Goal: Task Accomplishment & Management: Manage account settings

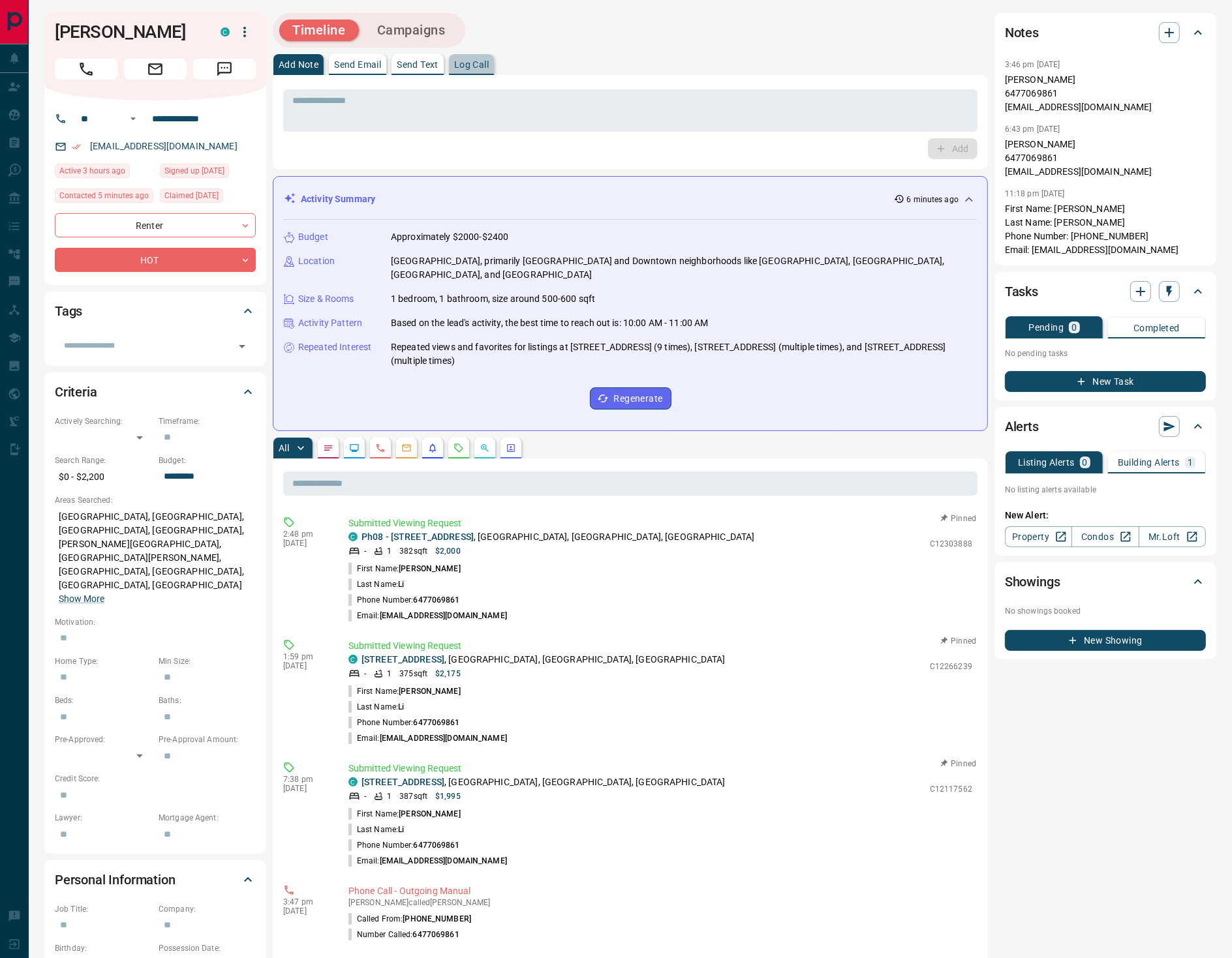
click at [486, 62] on p "Log Call" at bounding box center [471, 64] width 34 height 9
click at [963, 153] on button "Log Call" at bounding box center [951, 149] width 51 height 21
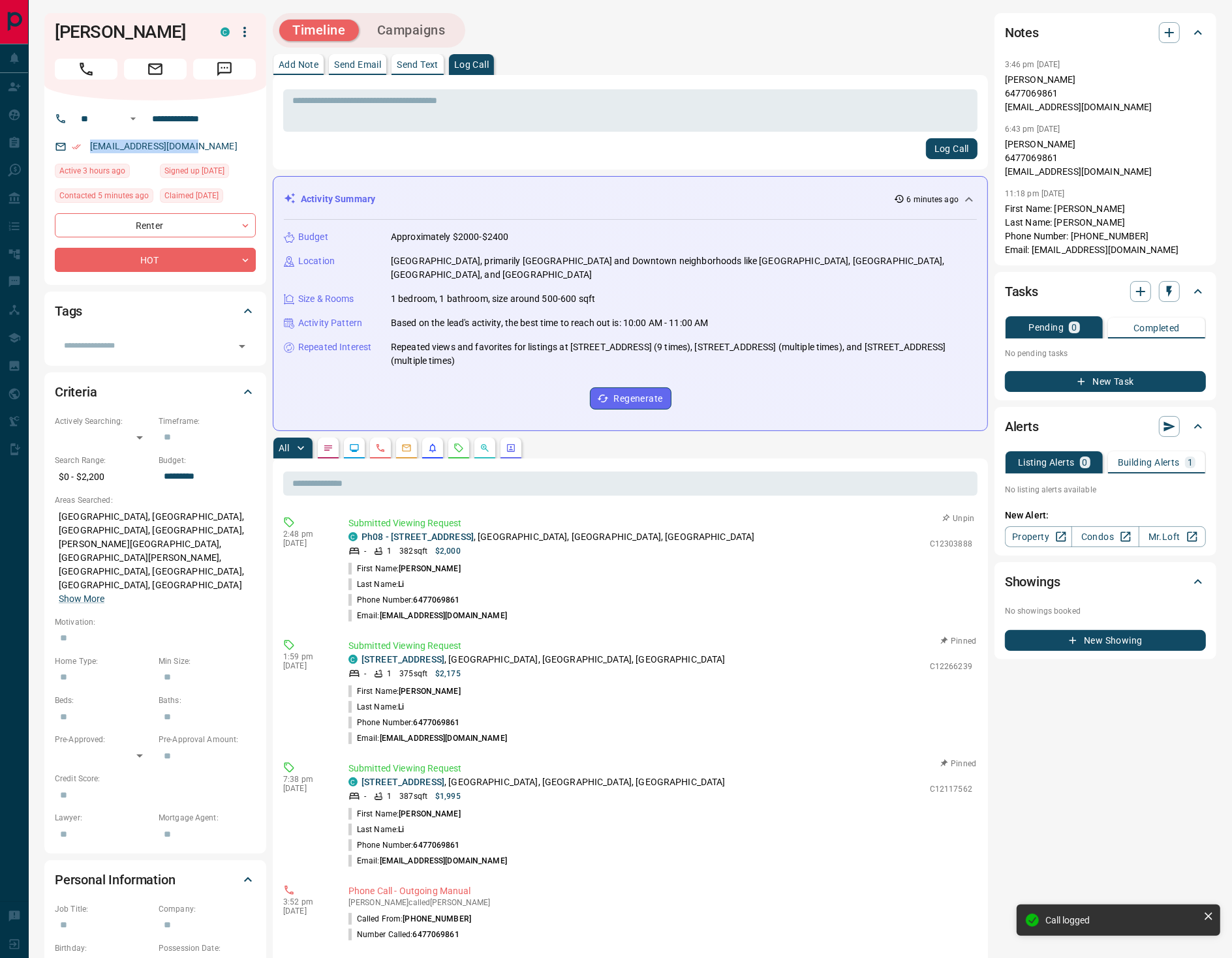
click at [950, 513] on button "Unpin" at bounding box center [959, 519] width 38 height 12
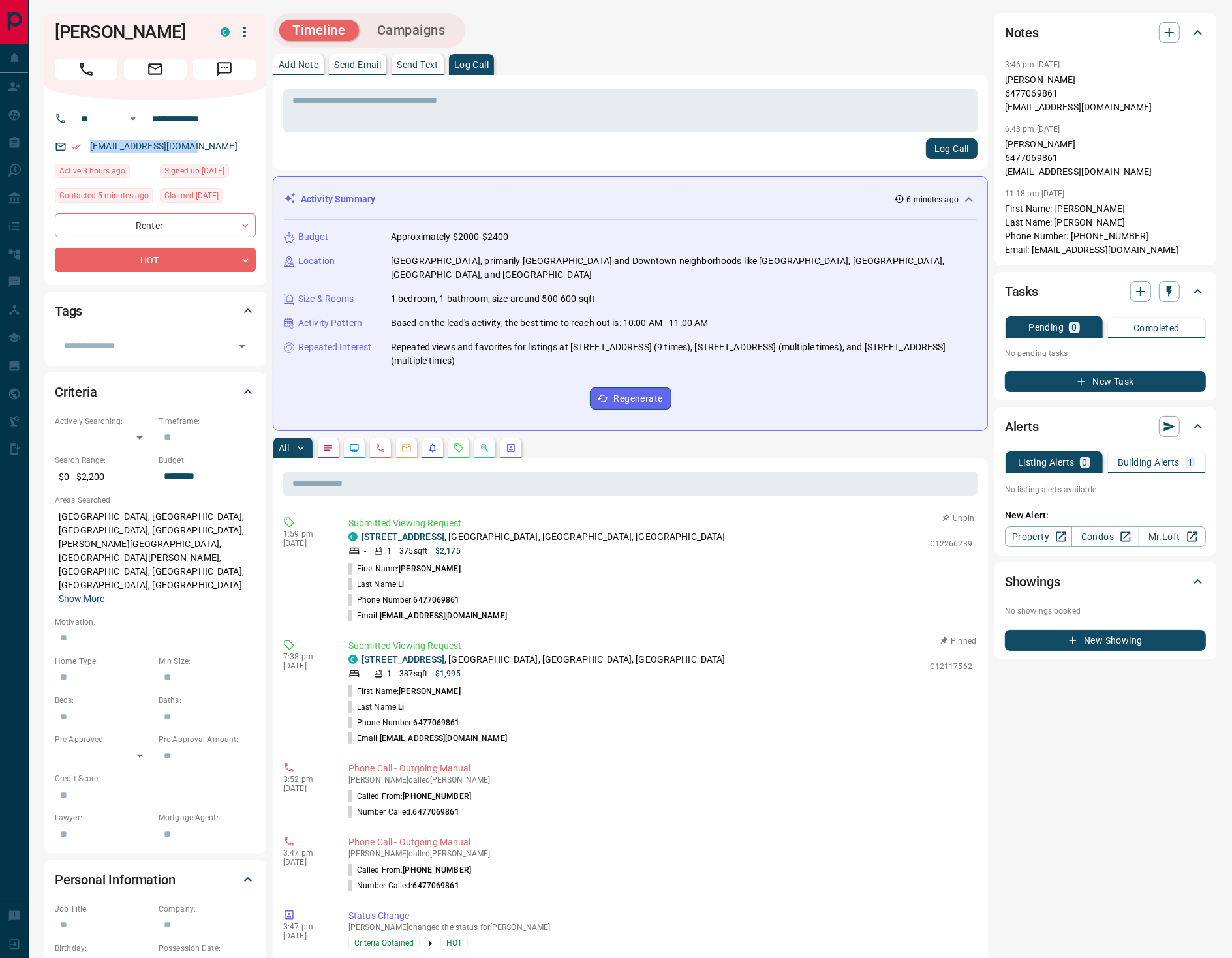
click at [943, 513] on button "Unpin" at bounding box center [959, 519] width 38 height 12
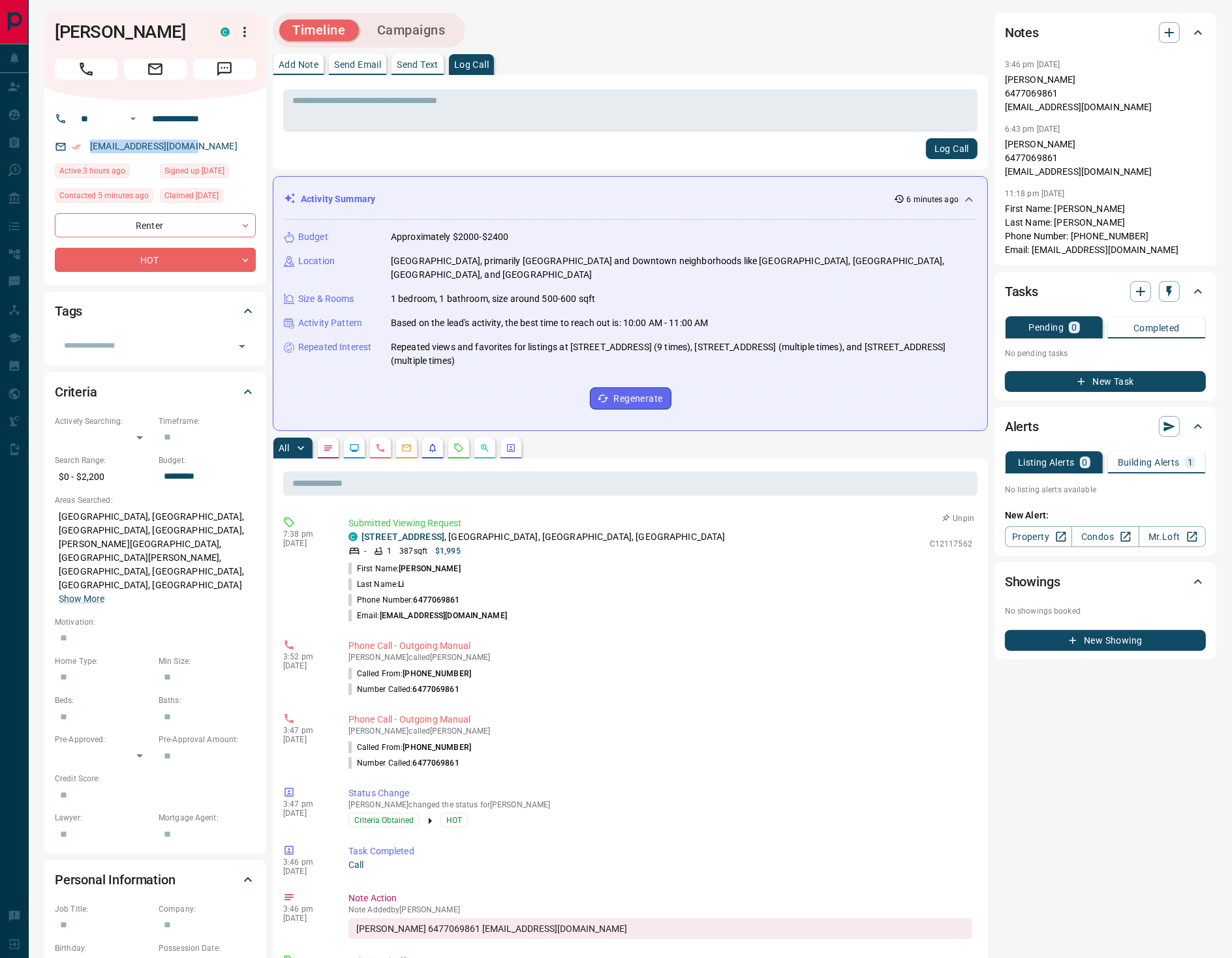
click at [948, 513] on button "Unpin" at bounding box center [959, 519] width 38 height 12
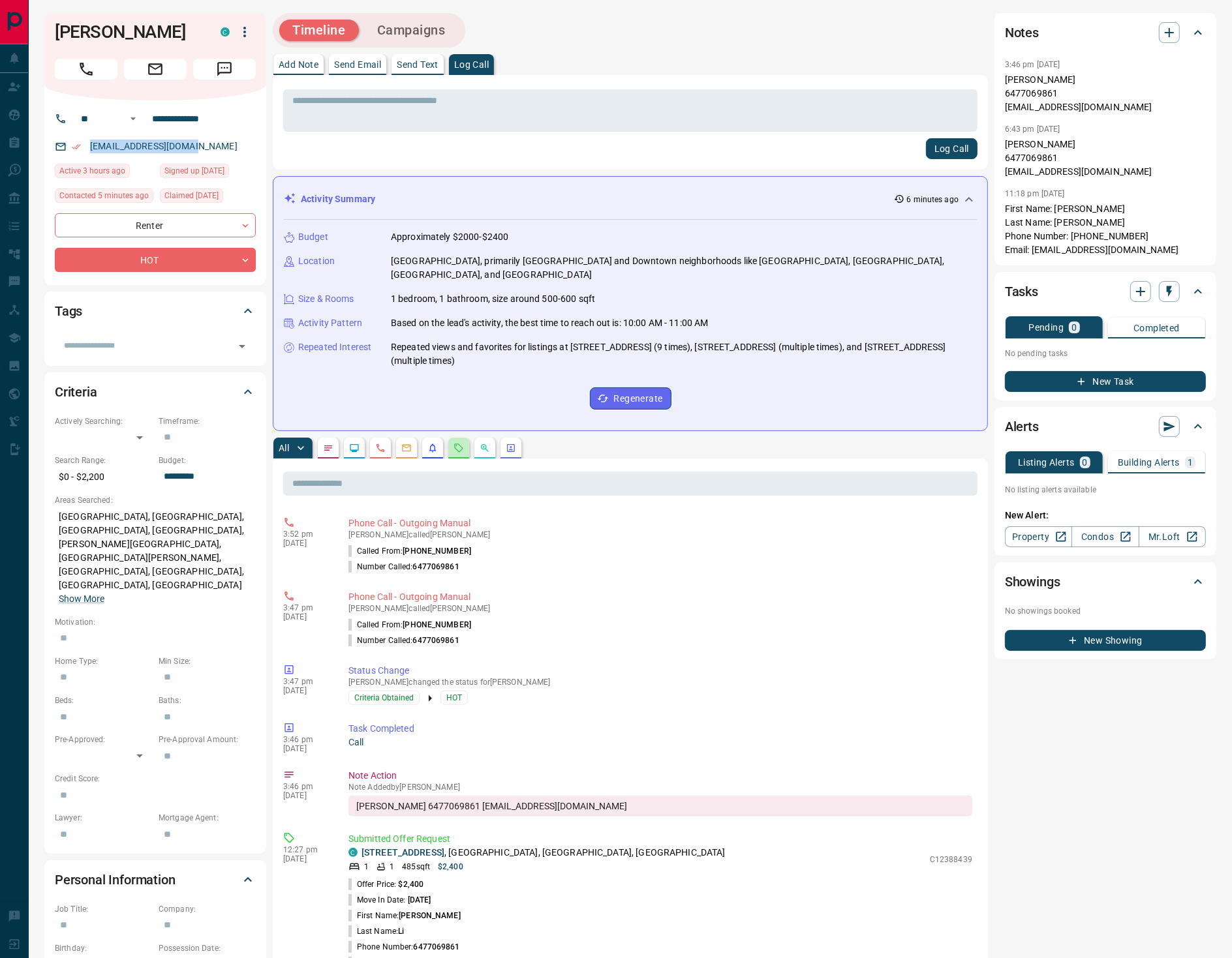
click at [467, 438] on button "button" at bounding box center [459, 448] width 21 height 21
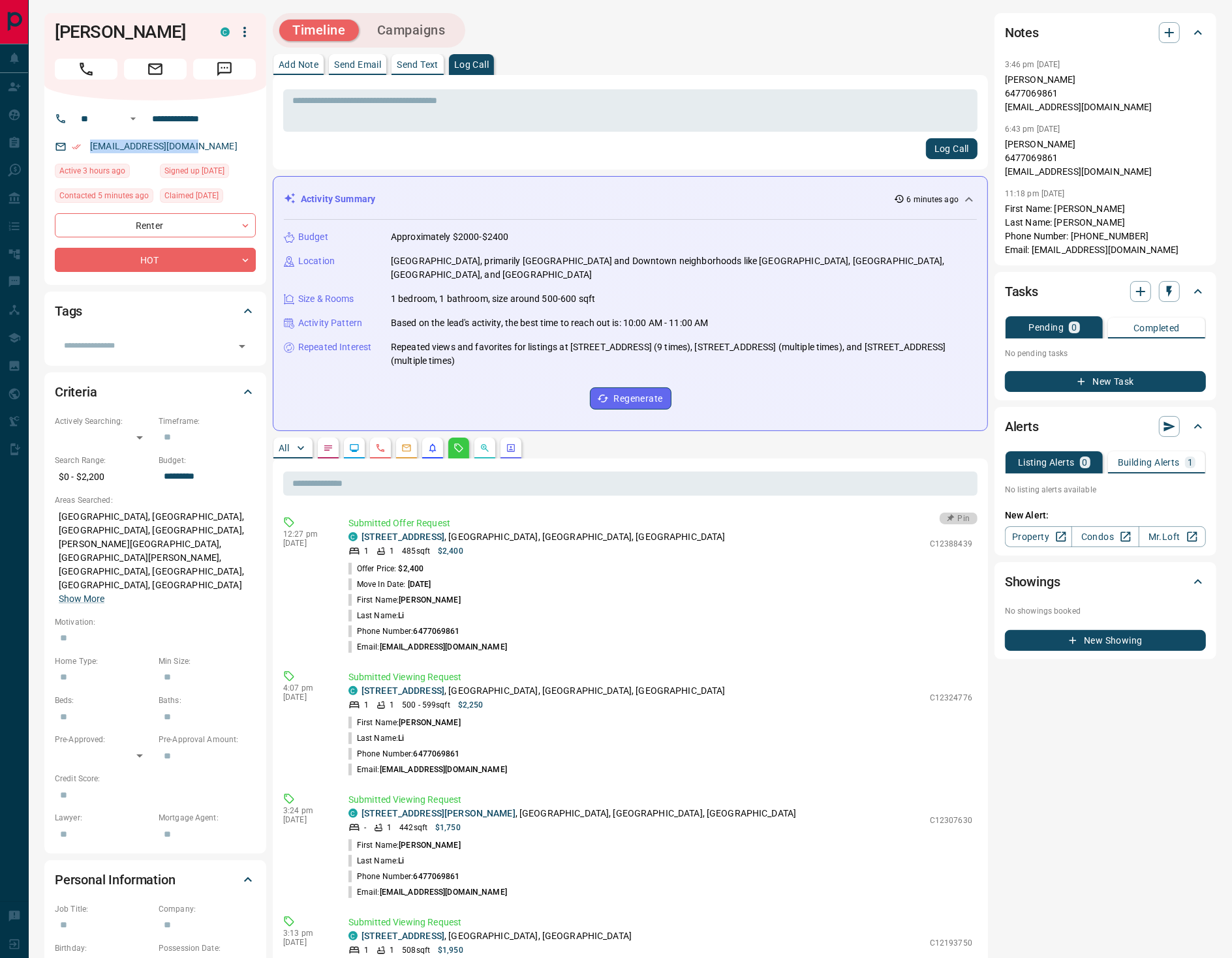
click at [965, 513] on button "Pin" at bounding box center [959, 519] width 38 height 12
click at [947, 145] on button "Log Call" at bounding box center [951, 149] width 51 height 21
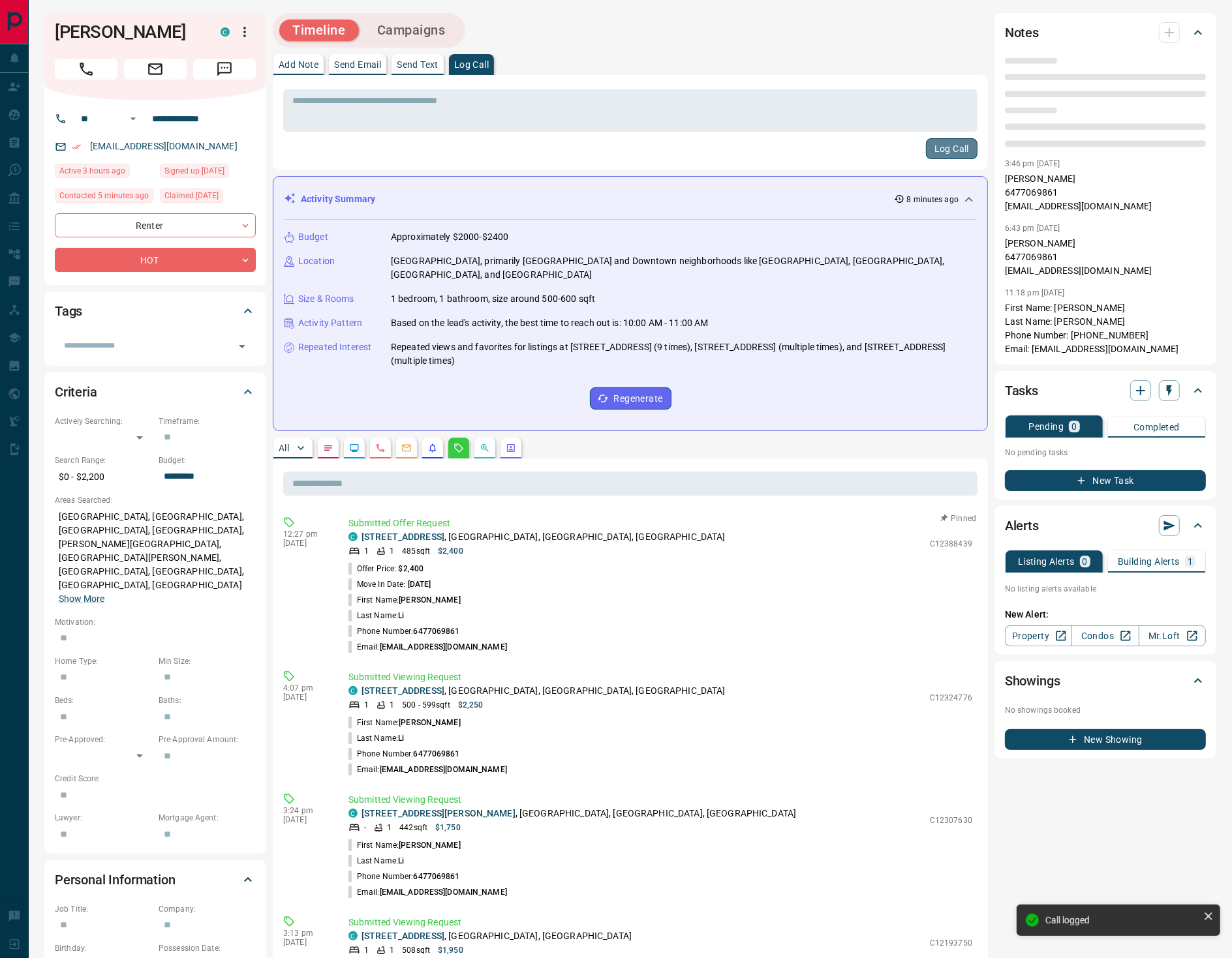
click at [965, 155] on button "Log Call" at bounding box center [951, 149] width 51 height 21
click at [967, 150] on button "Log Call" at bounding box center [951, 149] width 51 height 21
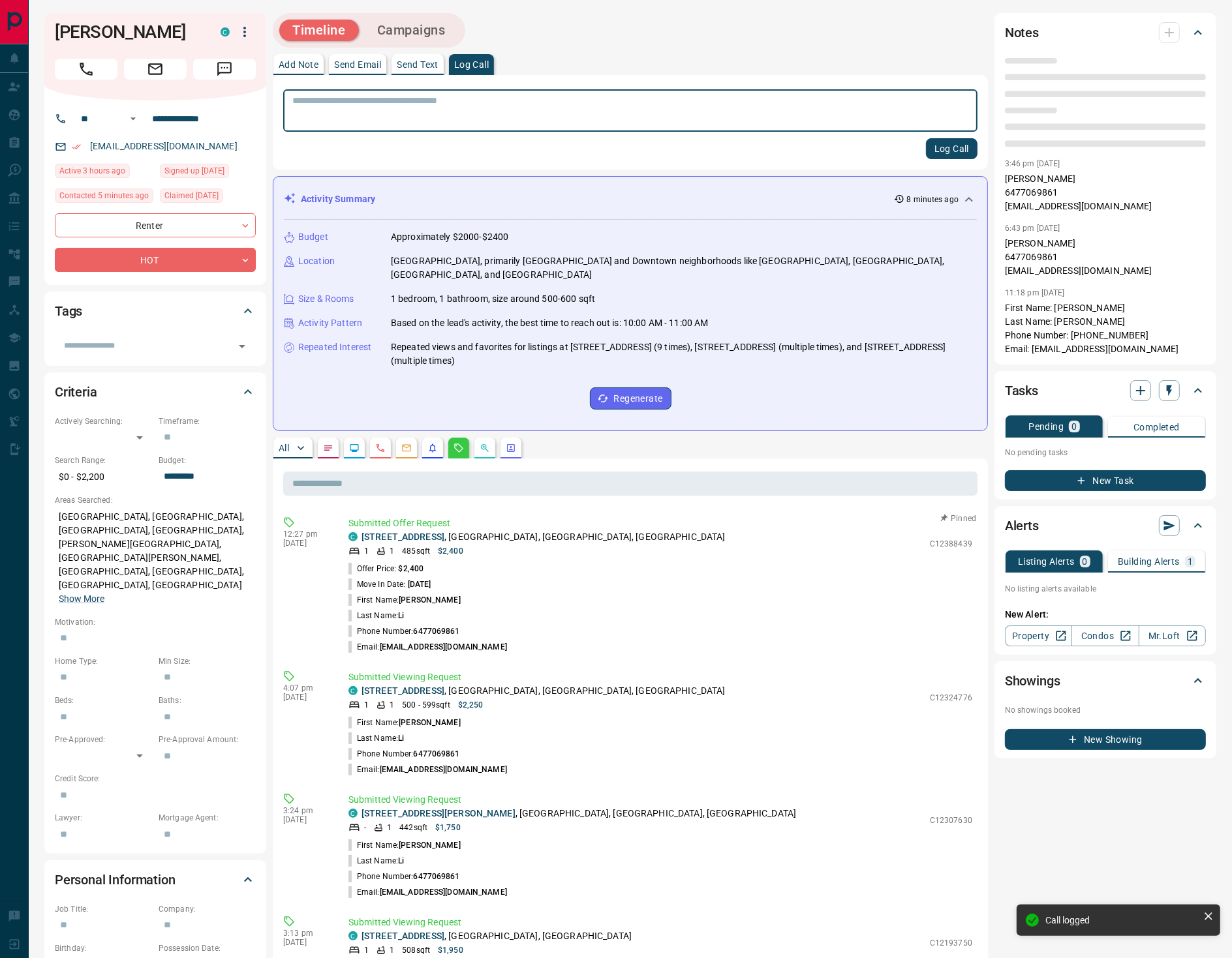
click at [967, 150] on button "Log Call" at bounding box center [951, 149] width 51 height 21
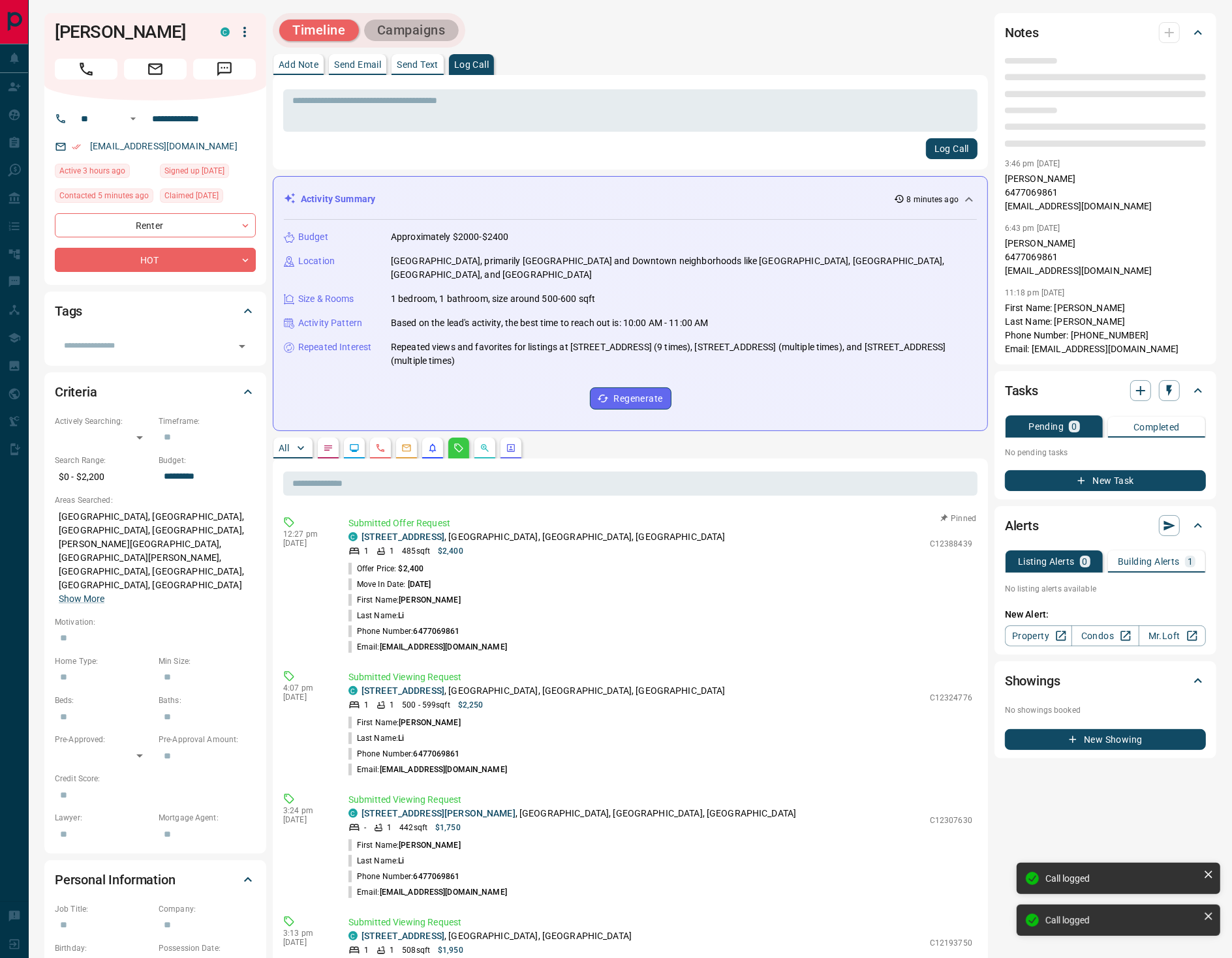
click at [445, 20] on button "Campaigns" at bounding box center [411, 30] width 95 height 22
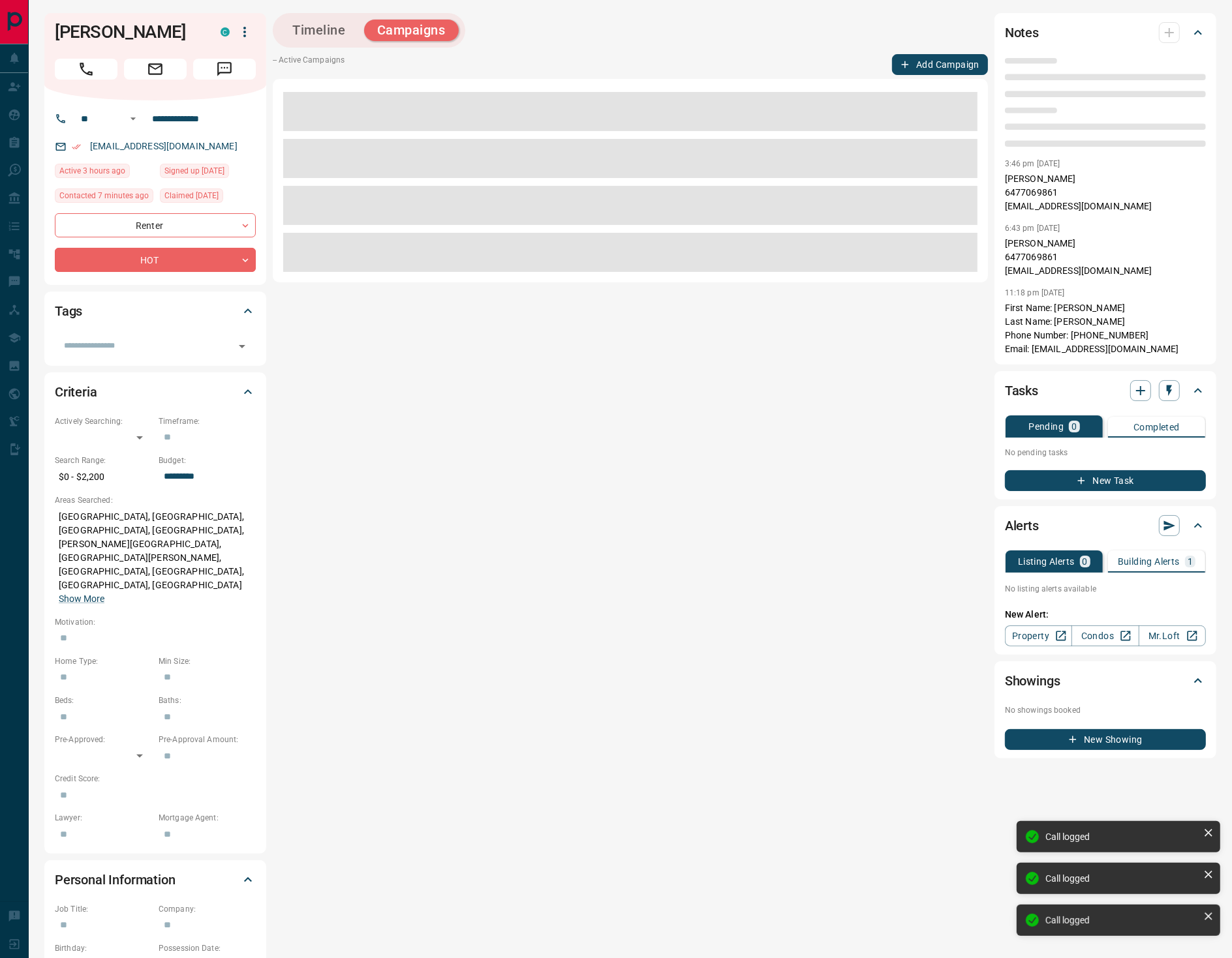
click at [926, 65] on button "Add Campaign" at bounding box center [940, 65] width 96 height 21
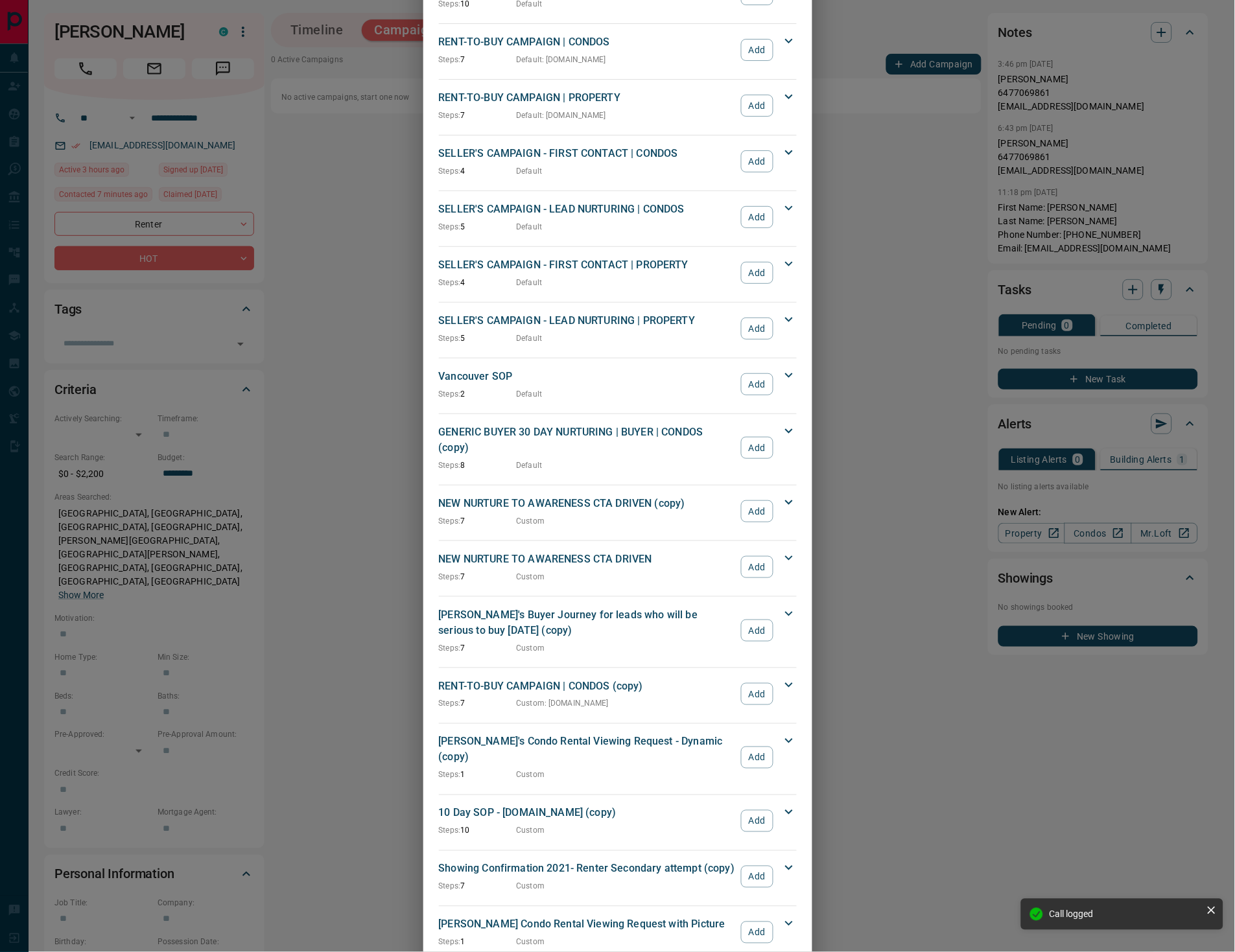
scroll to position [1225, 0]
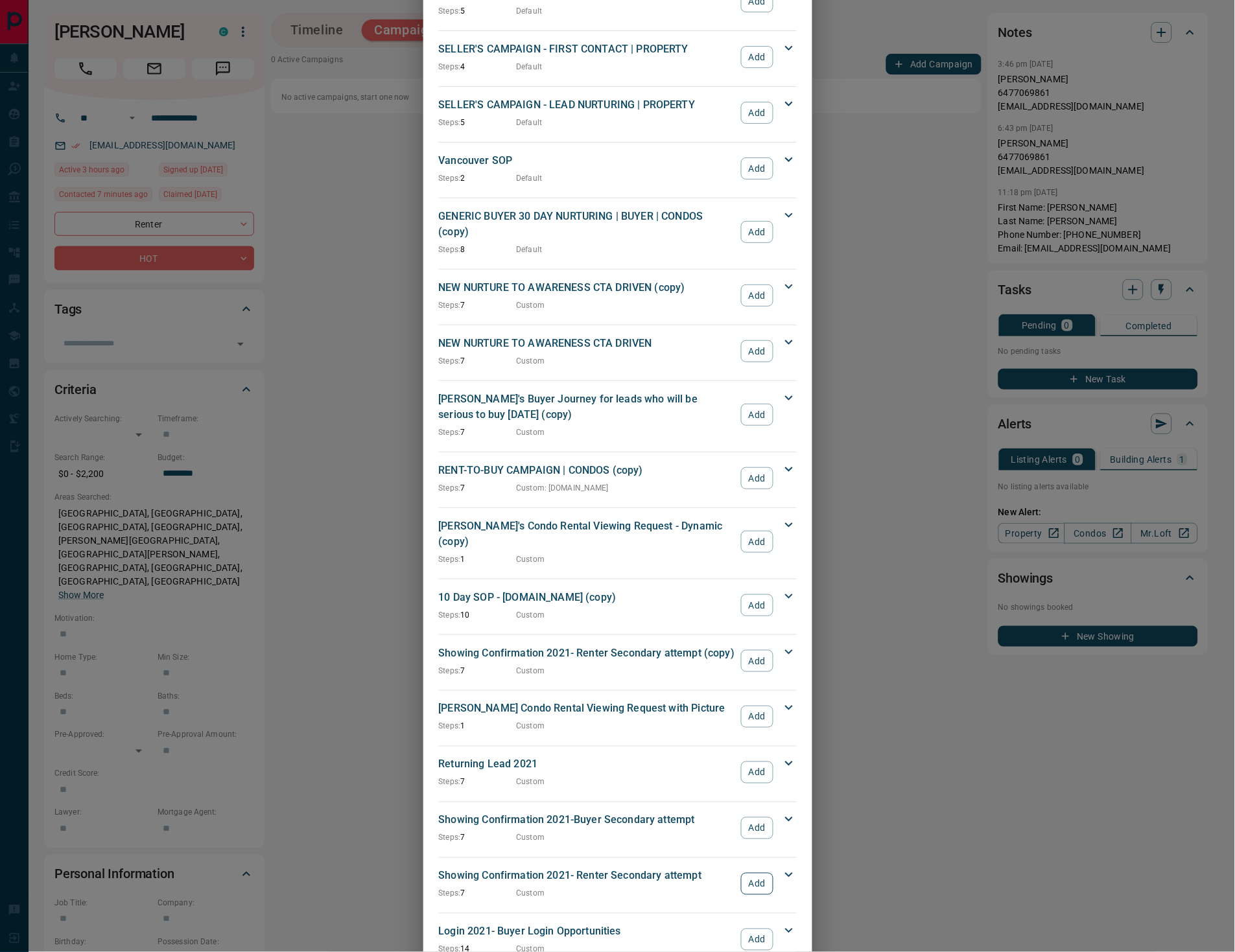
click at [755, 873] on button "Add" at bounding box center [757, 884] width 31 height 22
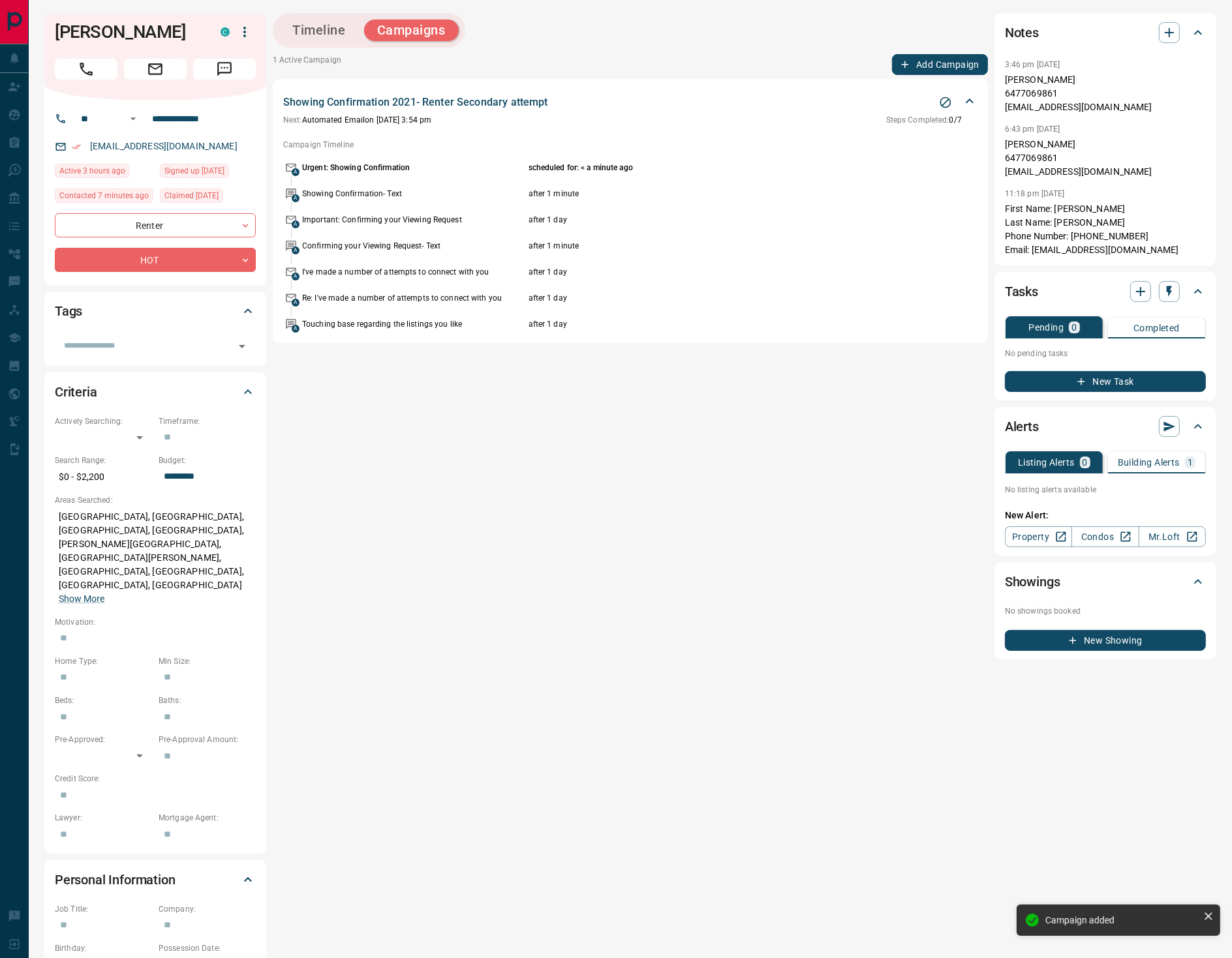
click at [949, 68] on button "Add Campaign" at bounding box center [940, 65] width 96 height 21
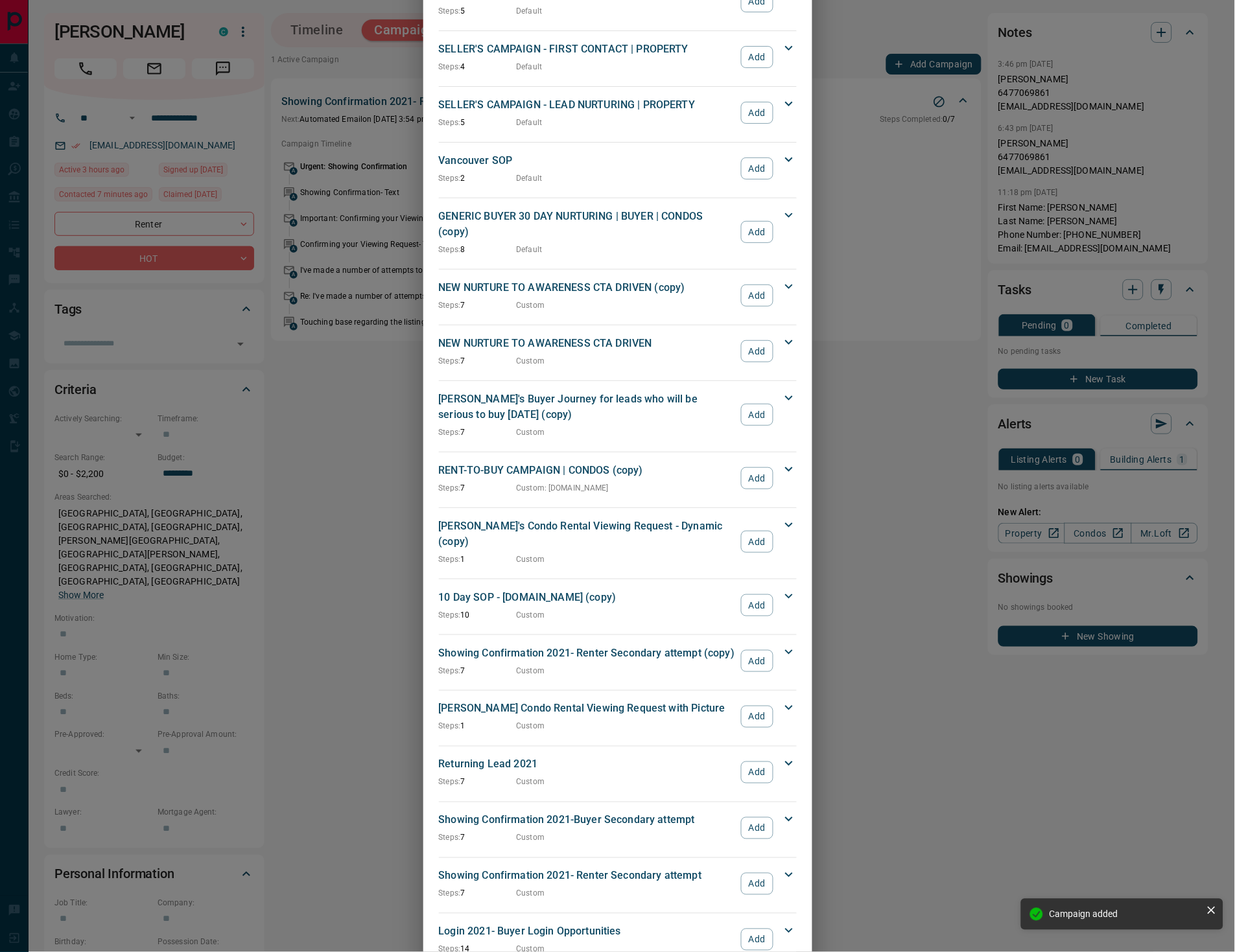
click at [754, 817] on button "Add" at bounding box center [757, 828] width 31 height 22
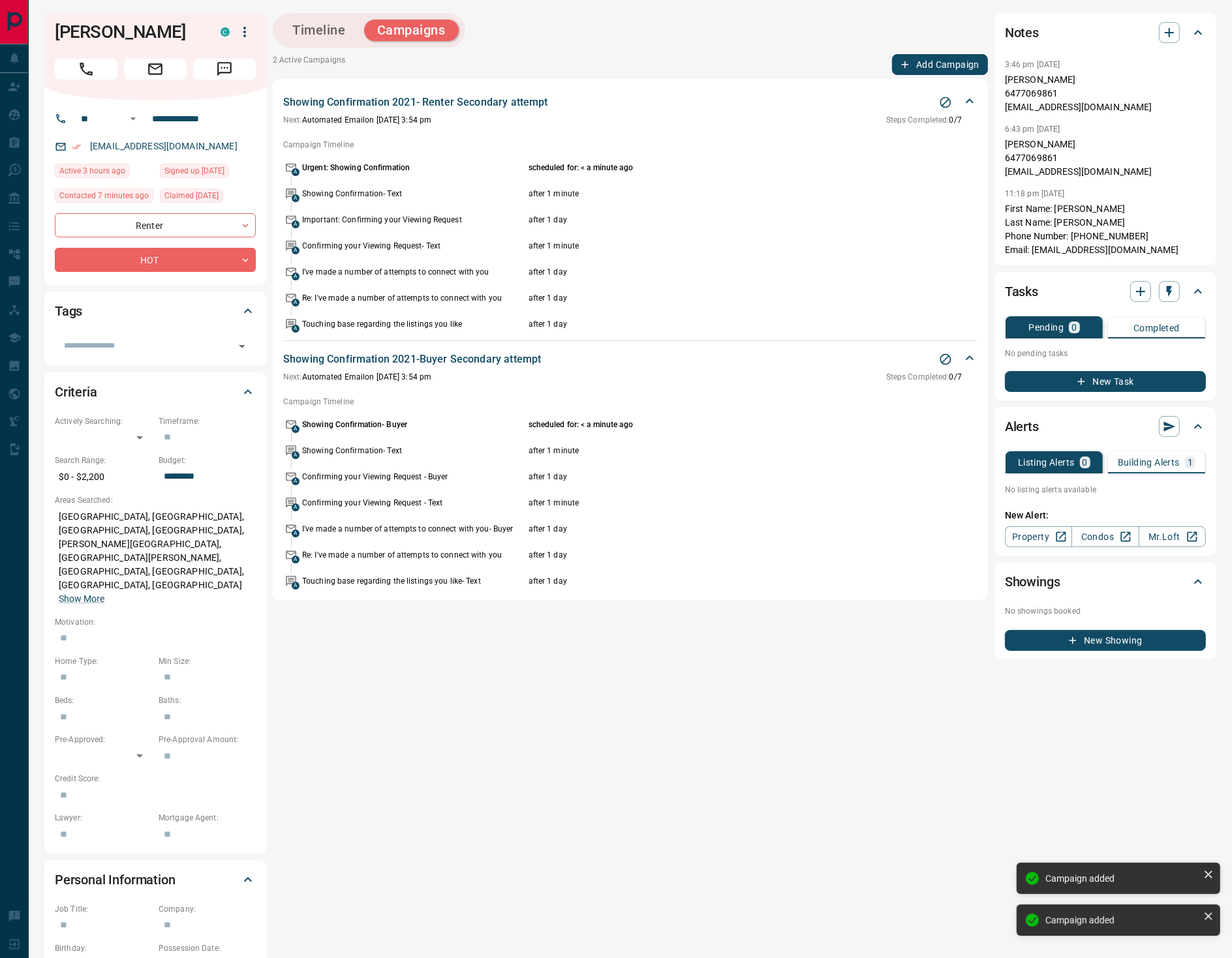
click at [909, 60] on icon "button" at bounding box center [905, 65] width 12 height 12
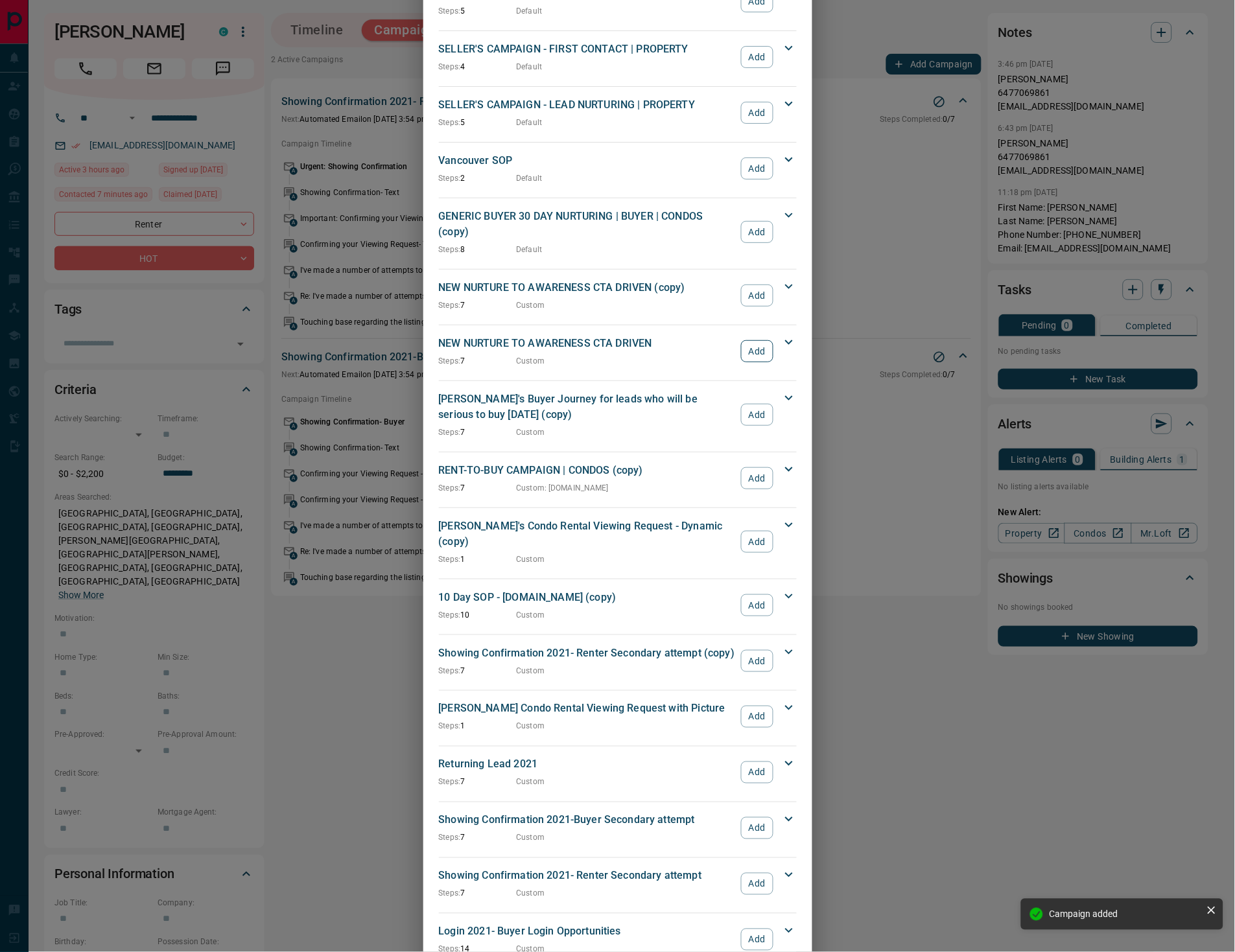
click at [745, 340] on button "Add" at bounding box center [757, 351] width 31 height 22
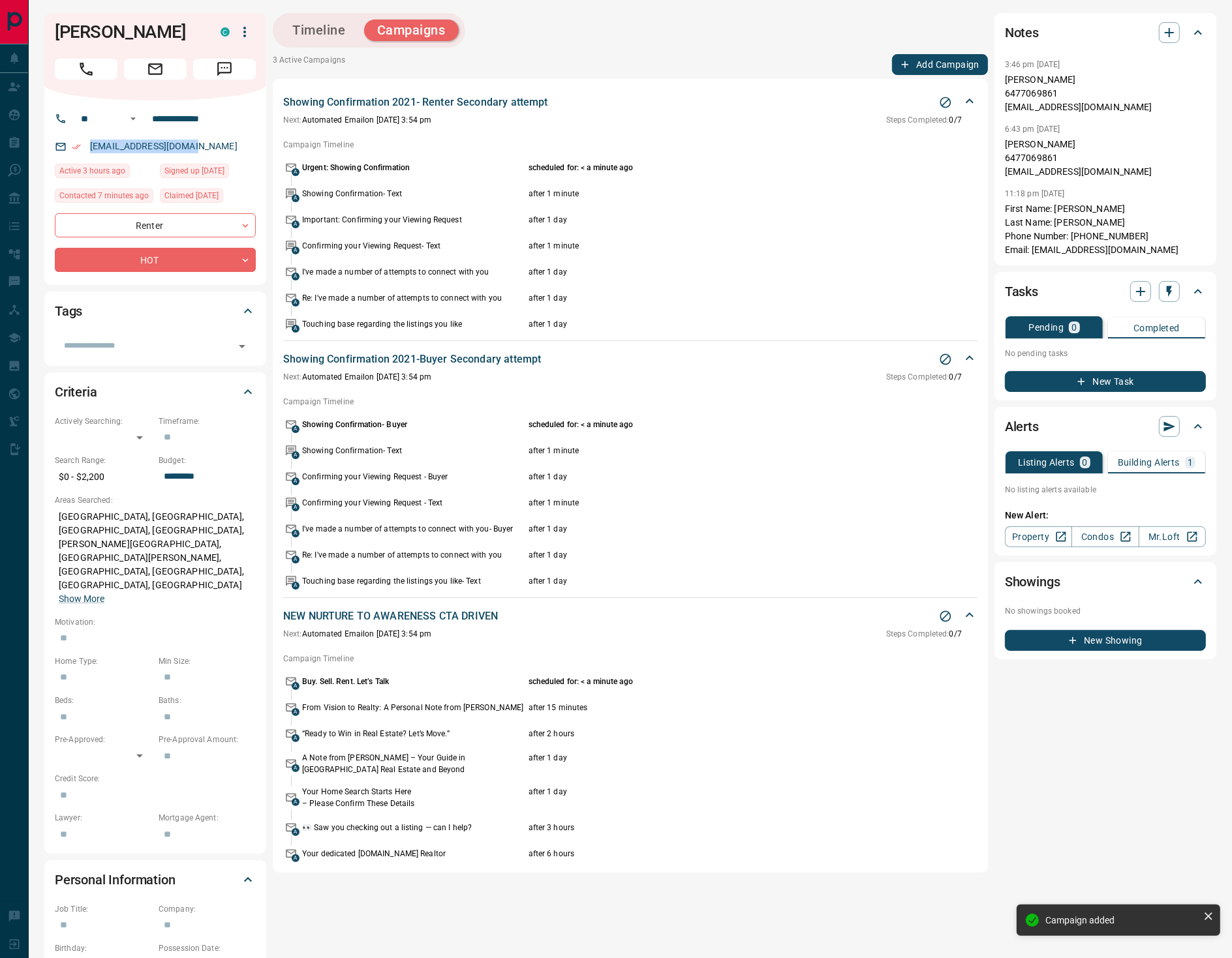
drag, startPoint x: 406, startPoint y: 154, endPoint x: 244, endPoint y: 141, distance: 162.5
click at [244, 140] on div "[EMAIL_ADDRESS][DOMAIN_NAME]" at bounding box center [155, 146] width 201 height 22
click at [220, 147] on div "[EMAIL_ADDRESS][DOMAIN_NAME]" at bounding box center [155, 146] width 201 height 22
drag, startPoint x: 96, startPoint y: 30, endPoint x: 61, endPoint y: 31, distance: 35.0
click at [35, 32] on div "**********" at bounding box center [631, 710] width 1204 height 1420
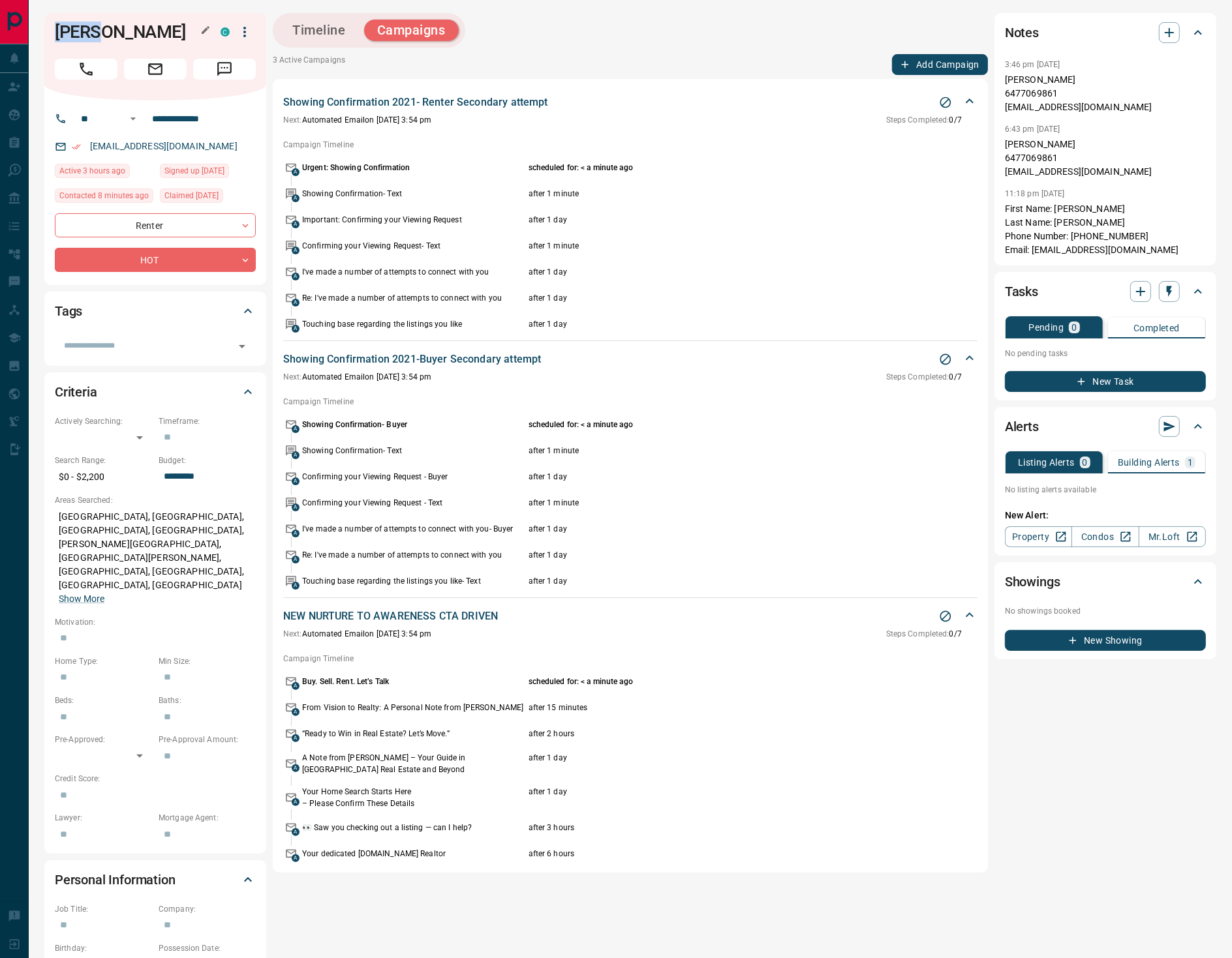
copy h1 "[PERSON_NAME]"
